Goal: Obtain resource: Download file/media

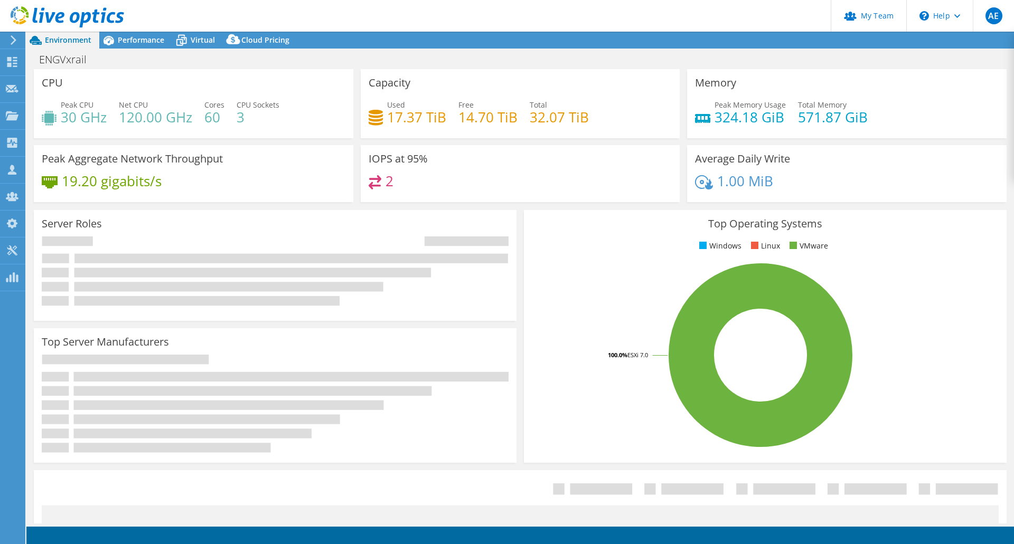
select select "USD"
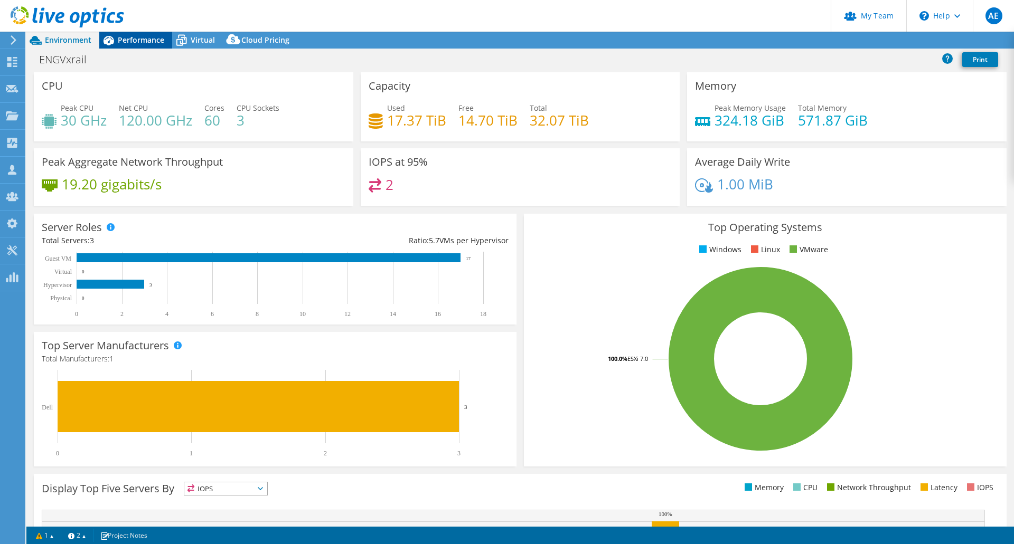
click at [131, 41] on span "Performance" at bounding box center [141, 40] width 46 height 10
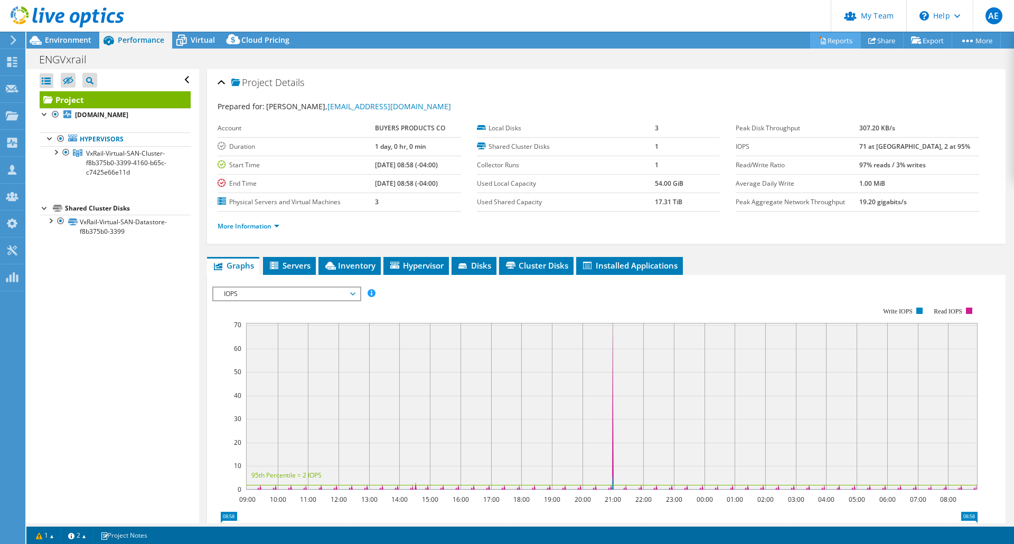
click at [842, 39] on link "Reports" at bounding box center [835, 40] width 51 height 16
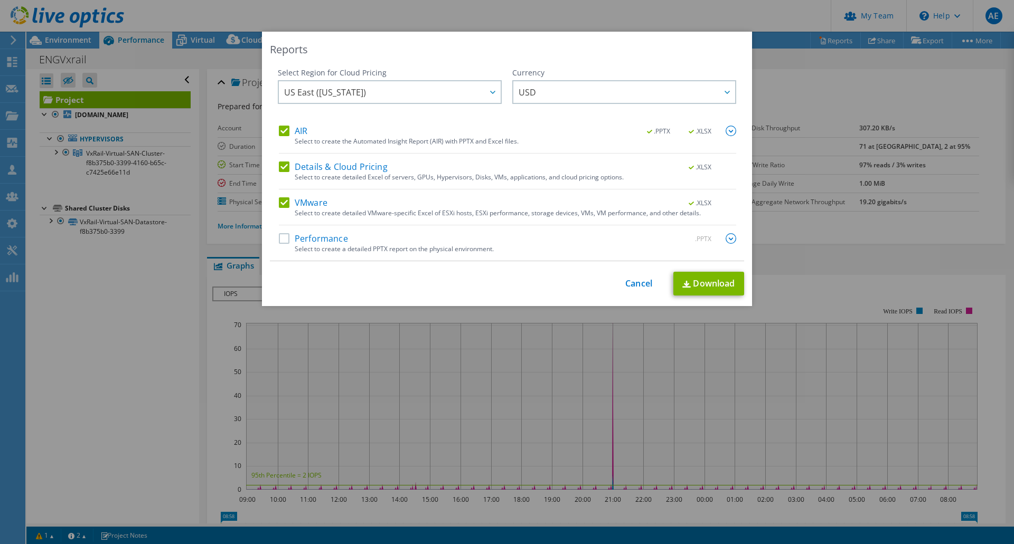
click at [280, 240] on label "Performance" at bounding box center [313, 238] width 69 height 11
click at [0, 0] on input "Performance" at bounding box center [0, 0] width 0 height 0
click at [695, 282] on link "Download" at bounding box center [708, 284] width 71 height 24
click at [640, 284] on link "Cancel" at bounding box center [638, 284] width 27 height 10
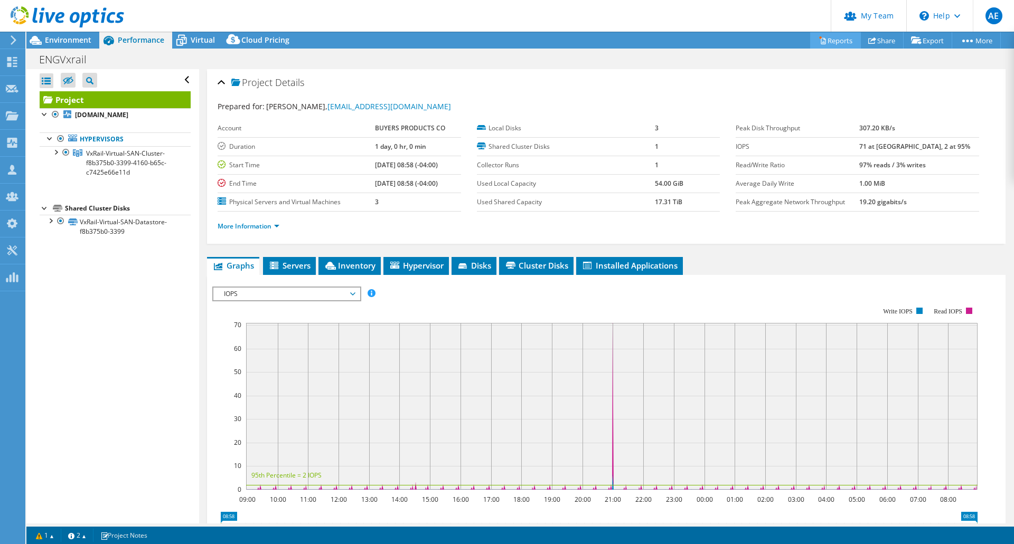
click at [820, 42] on icon at bounding box center [822, 41] width 5 height 6
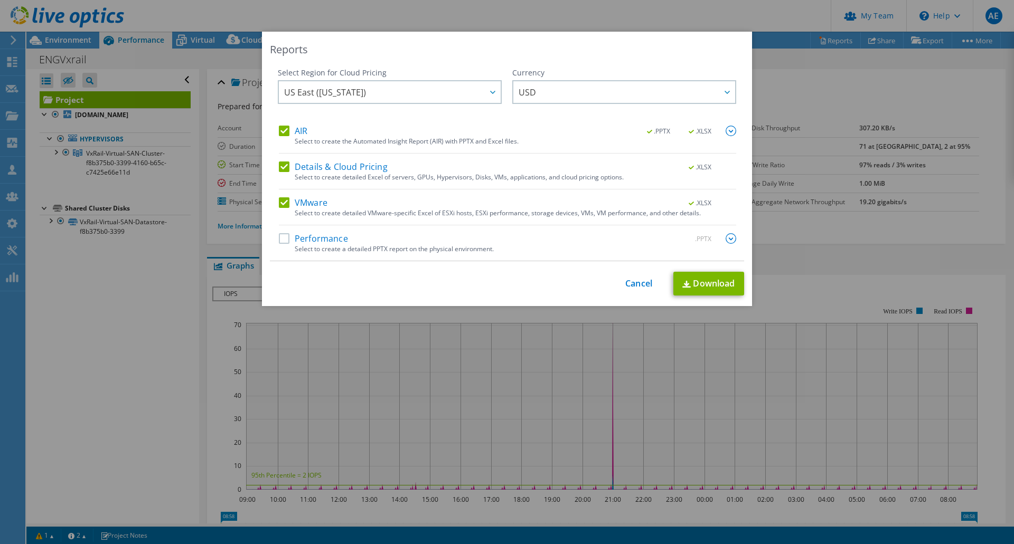
click at [285, 238] on label "Performance" at bounding box center [313, 238] width 69 height 11
click at [0, 0] on input "Performance" at bounding box center [0, 0] width 0 height 0
click at [697, 287] on link "Download" at bounding box center [708, 284] width 71 height 24
click at [637, 279] on link "Cancel" at bounding box center [638, 284] width 27 height 10
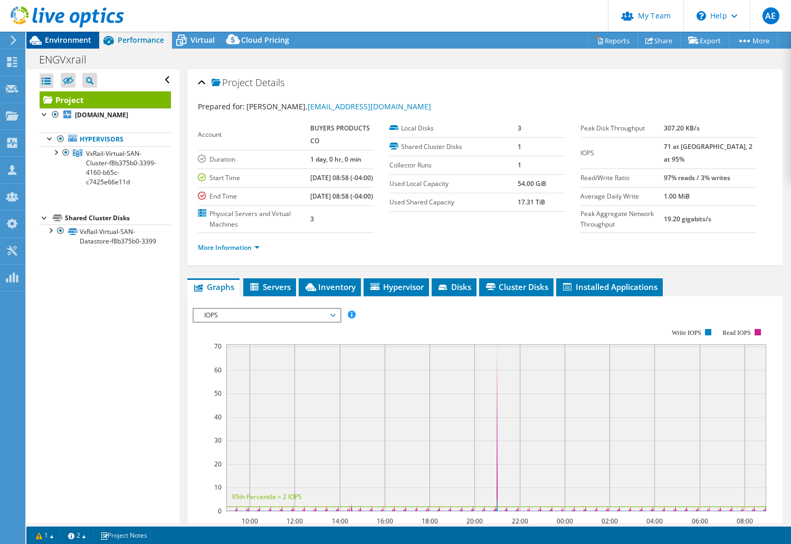
click at [72, 41] on span "Environment" at bounding box center [68, 40] width 46 height 10
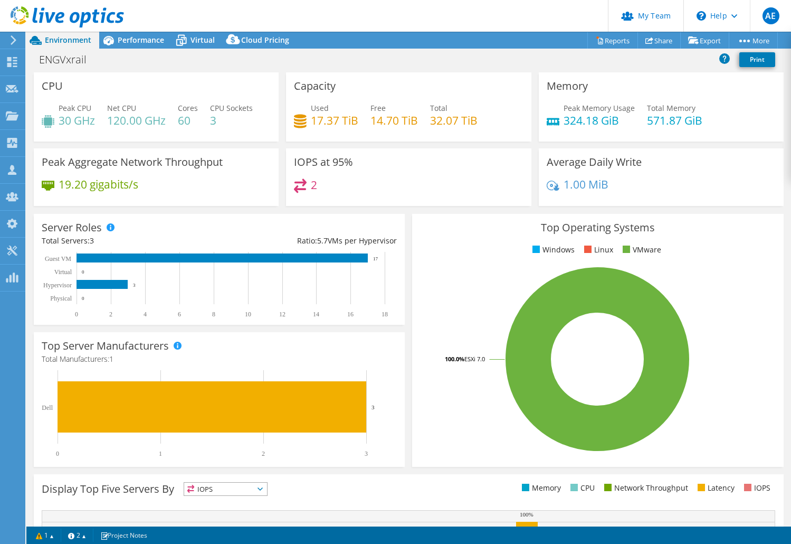
drag, startPoint x: 515, startPoint y: 16, endPoint x: 509, endPoint y: 20, distance: 6.2
click at [515, 16] on header "AE Partner Team Admin [PERSON_NAME] [EMAIL_ADDRESS][DOMAIN_NAME] redesign My Pr…" at bounding box center [395, 16] width 791 height 32
click at [117, 39] on icon at bounding box center [108, 40] width 18 height 18
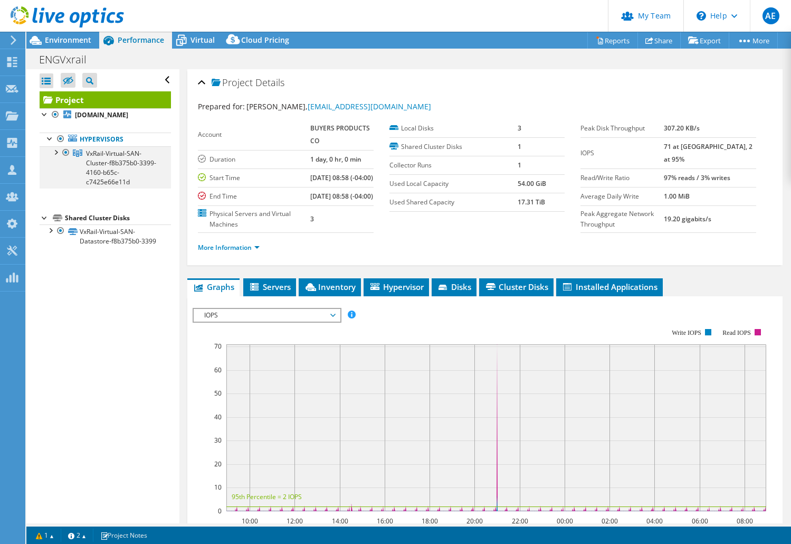
click at [54, 151] on div at bounding box center [55, 151] width 11 height 11
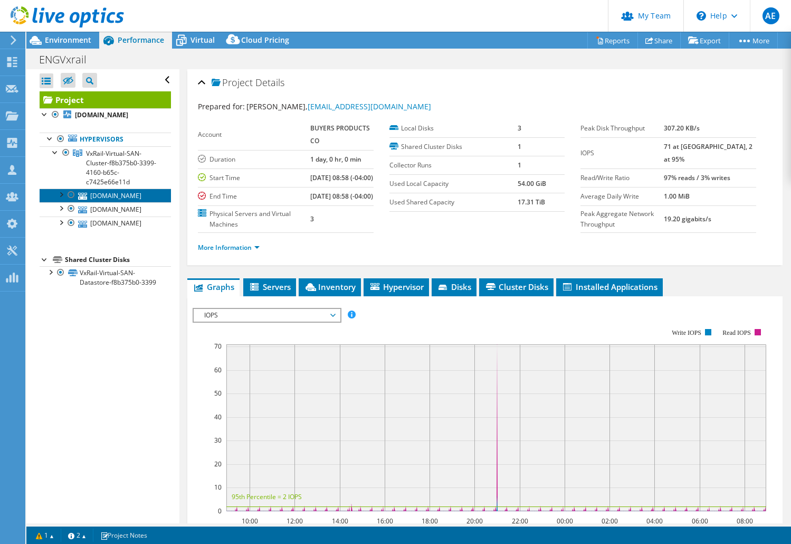
click at [128, 193] on link "[DOMAIN_NAME]" at bounding box center [105, 195] width 131 height 14
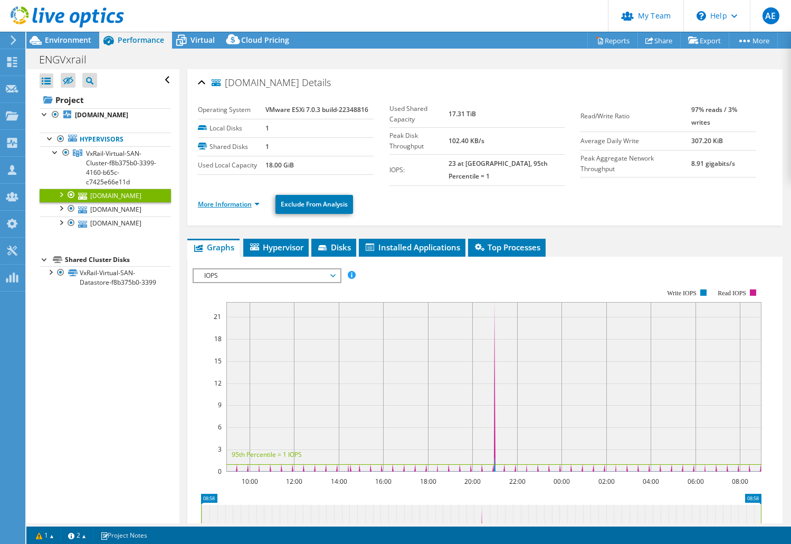
click at [228, 200] on link "More Information" at bounding box center [229, 204] width 62 height 9
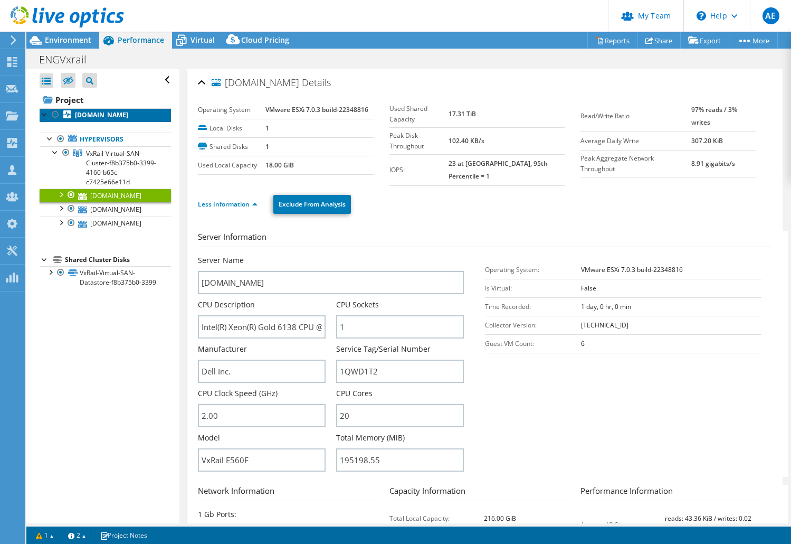
click at [107, 117] on b "[DOMAIN_NAME]" at bounding box center [101, 114] width 53 height 9
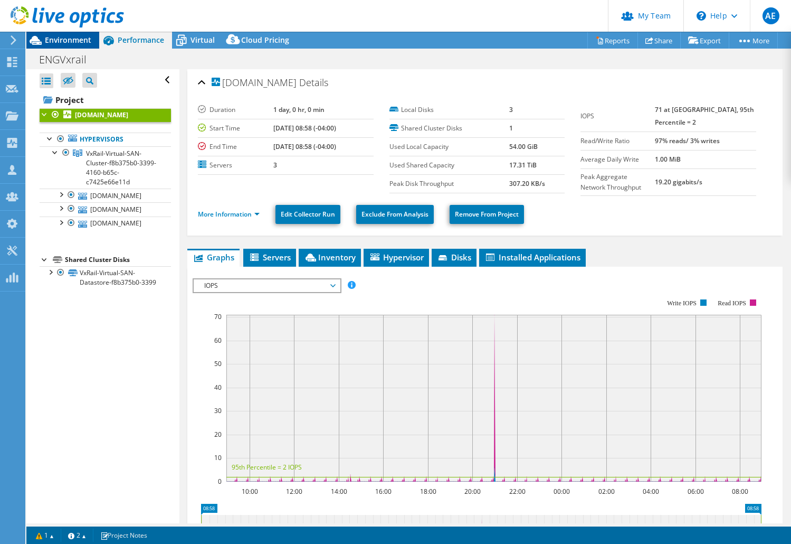
click at [67, 40] on span "Environment" at bounding box center [68, 40] width 46 height 10
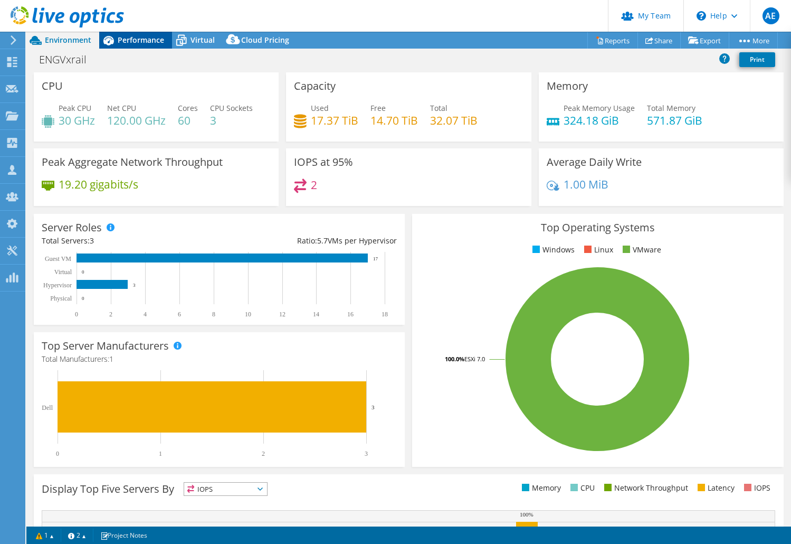
click at [147, 41] on span "Performance" at bounding box center [141, 40] width 46 height 10
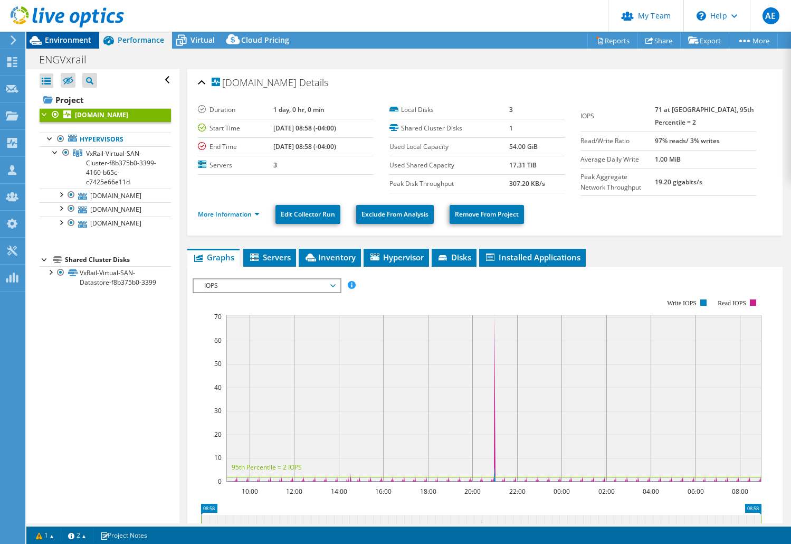
click at [52, 42] on span "Environment" at bounding box center [68, 40] width 46 height 10
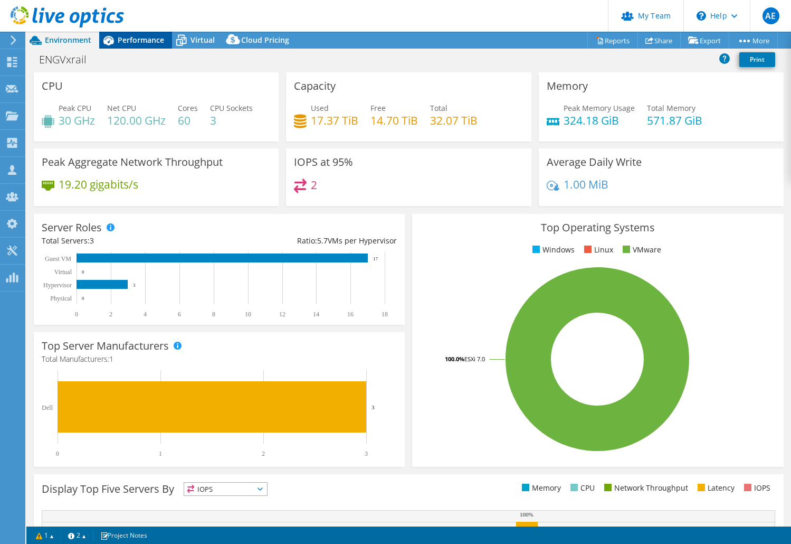
click at [144, 39] on span "Performance" at bounding box center [141, 40] width 46 height 10
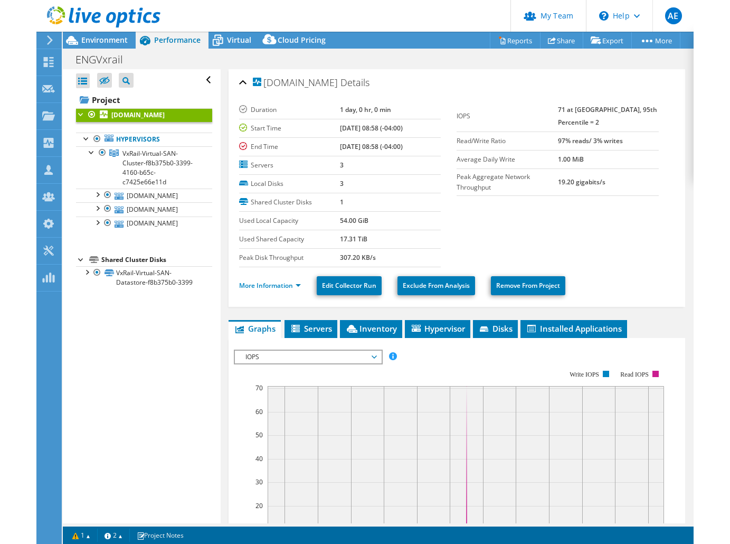
scroll to position [158, 0]
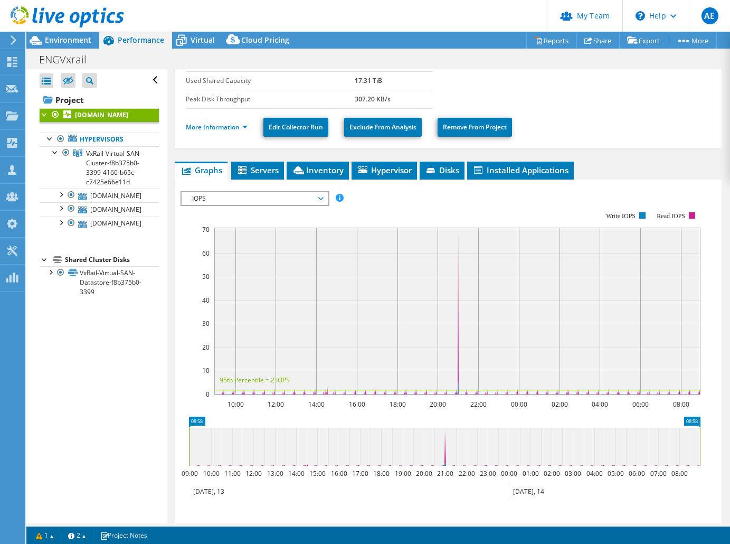
click at [196, 206] on rect at bounding box center [441, 302] width 520 height 211
click at [206, 200] on span "IOPS" at bounding box center [255, 198] width 136 height 13
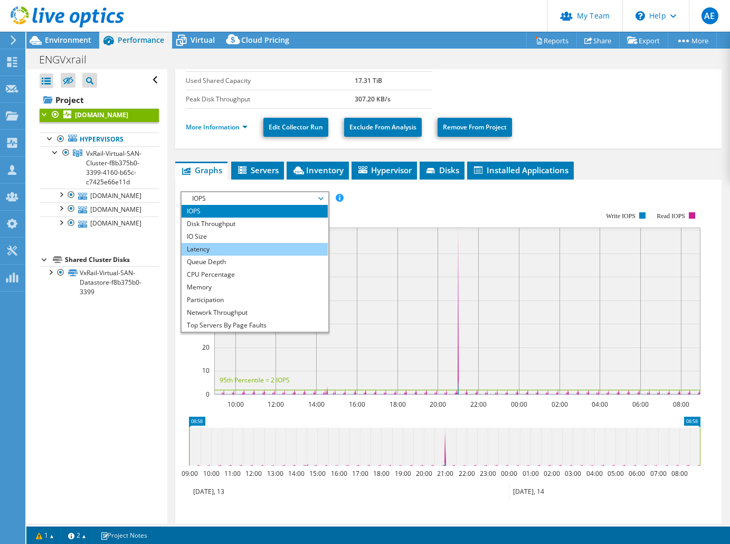
click at [206, 249] on li "Latency" at bounding box center [255, 249] width 146 height 13
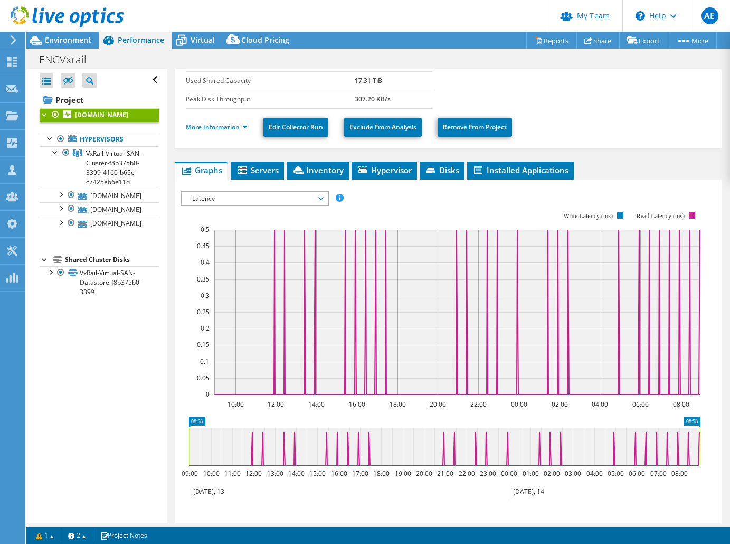
click at [198, 194] on span "Latency" at bounding box center [255, 198] width 136 height 13
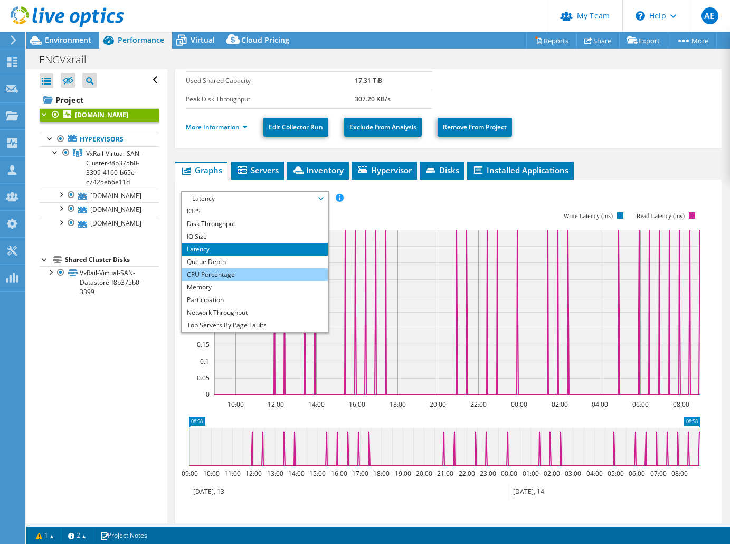
click at [206, 278] on li "CPU Percentage" at bounding box center [255, 274] width 146 height 13
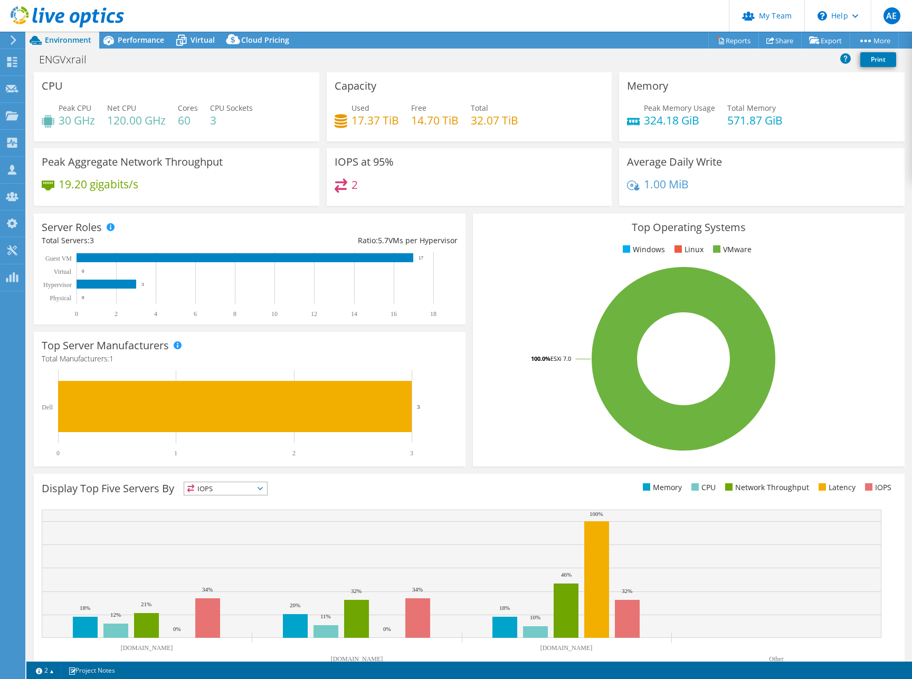
select select "USD"
